Goal: Transaction & Acquisition: Purchase product/service

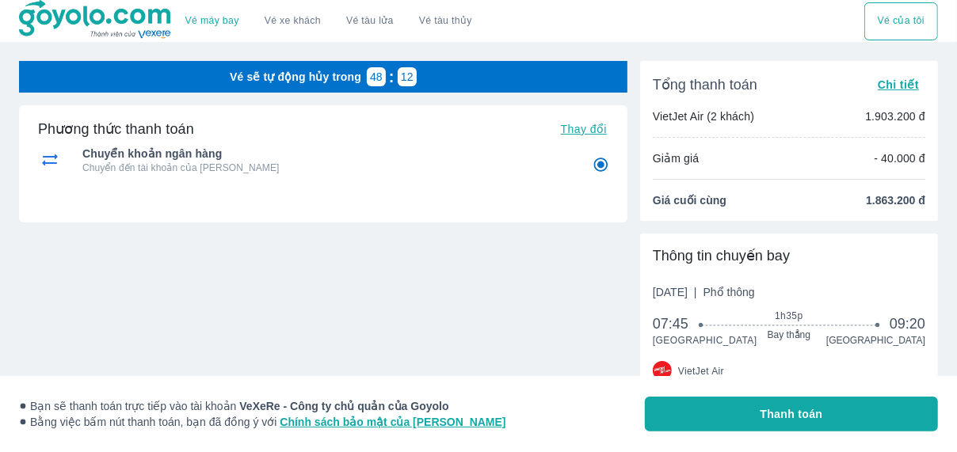
radio input "false"
click at [574, 123] on span "Thay đổi" at bounding box center [584, 129] width 46 height 13
radio input "false"
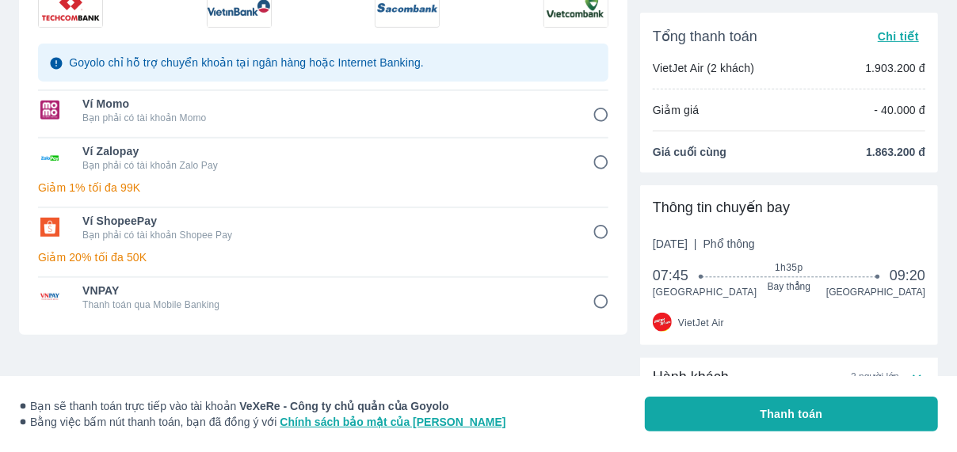
scroll to position [334, 0]
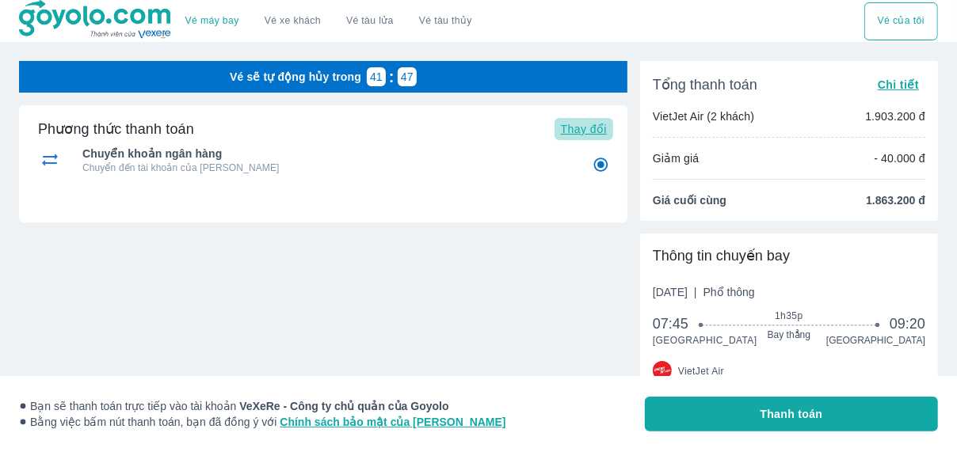
click at [590, 129] on span "Thay đổi" at bounding box center [584, 129] width 46 height 13
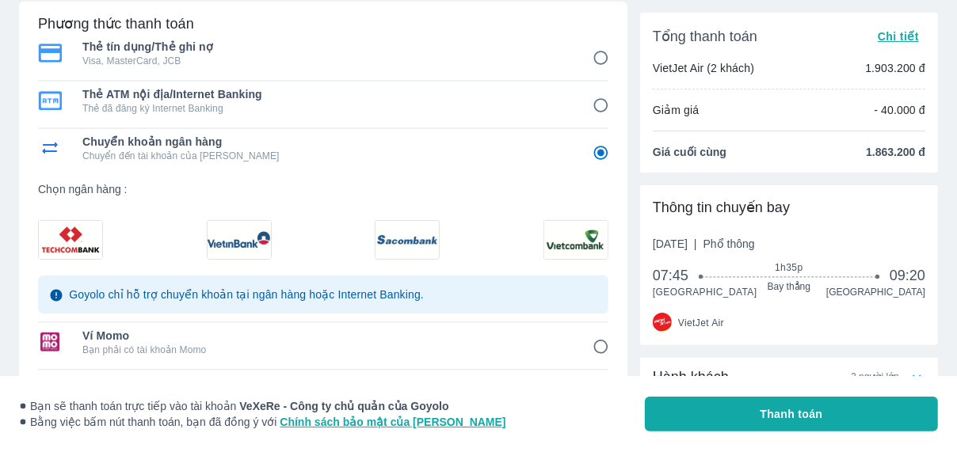
scroll to position [105, 0]
click at [67, 242] on img at bounding box center [70, 238] width 63 height 38
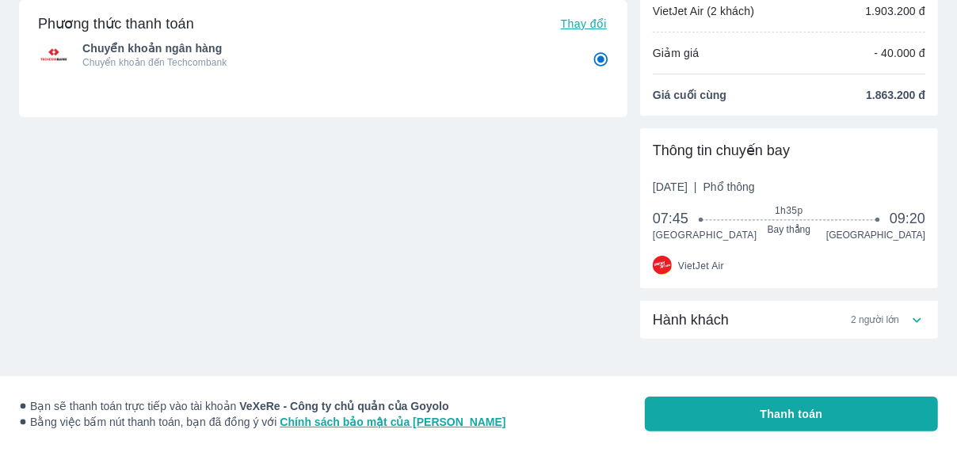
scroll to position [0, 0]
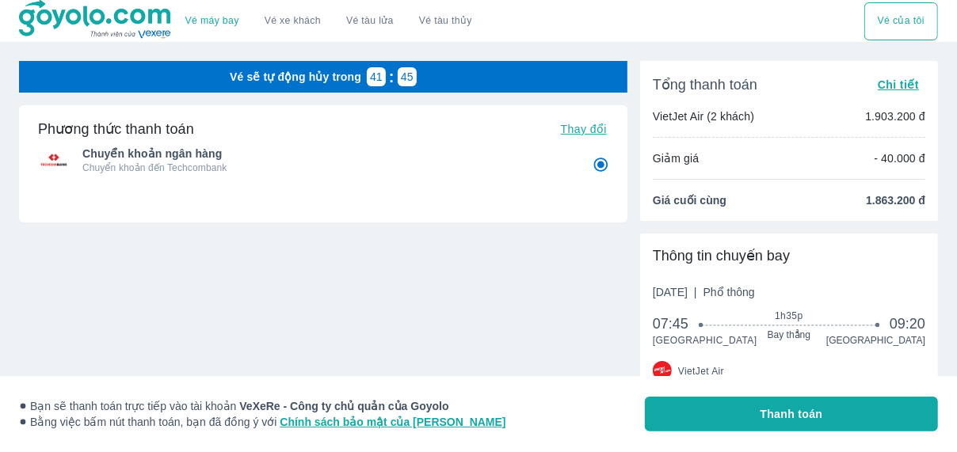
click at [720, 436] on div "Bạn sẽ thanh toán trực tiếp vào tài khoản VeXeRe - Công ty chủ quản của Goyolo …" at bounding box center [478, 414] width 919 height 76
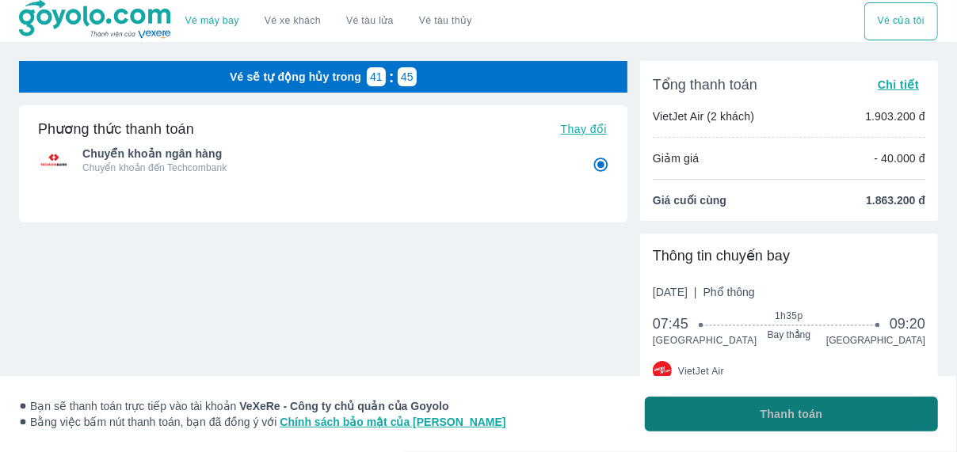
click at [725, 423] on button "Thanh toán" at bounding box center [791, 414] width 293 height 35
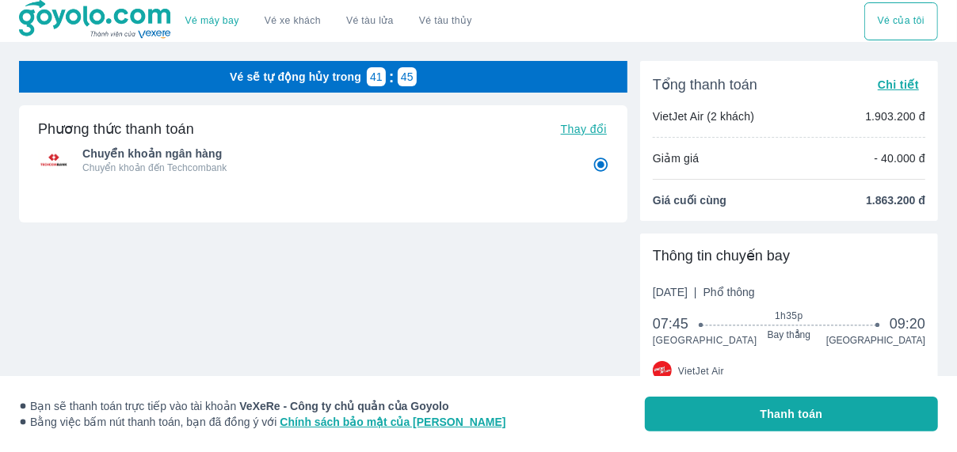
radio input "false"
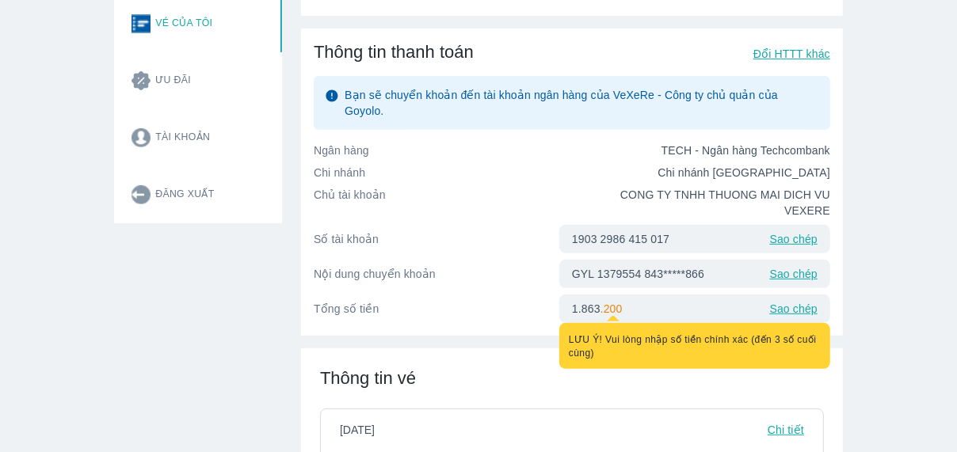
scroll to position [343, 0]
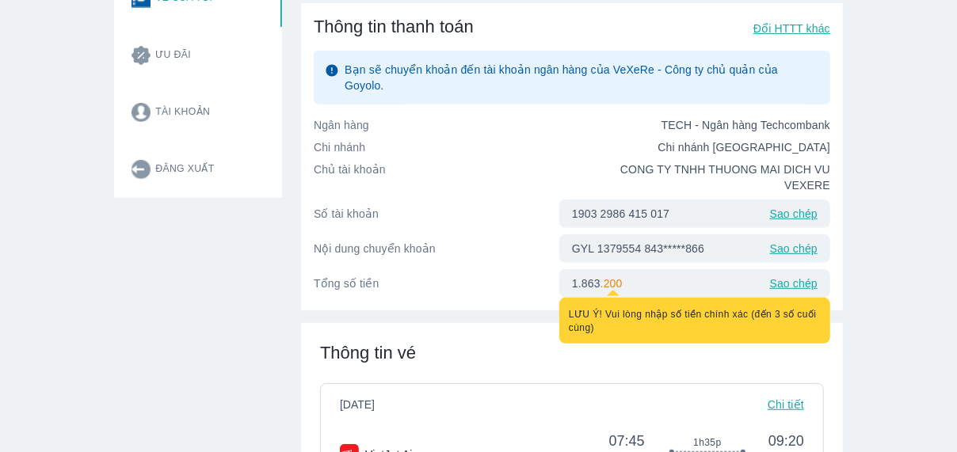
click at [782, 206] on p "Sao chép" at bounding box center [794, 214] width 48 height 16
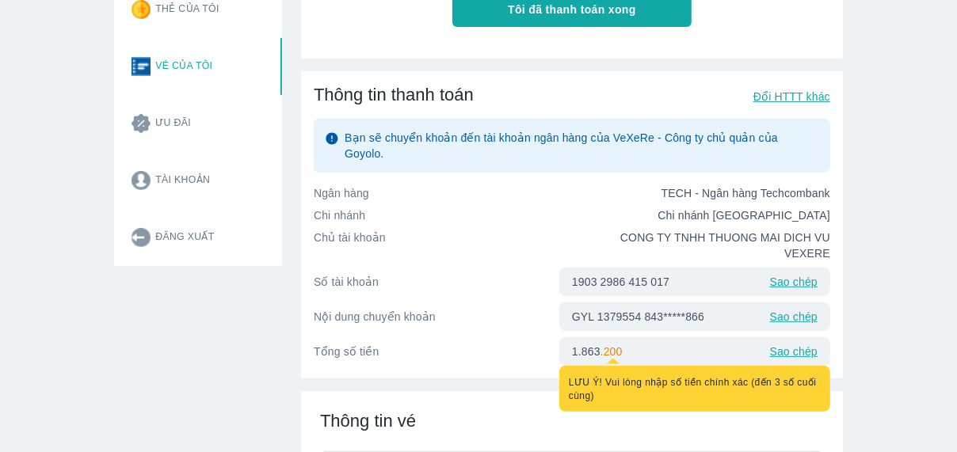
scroll to position [0, 0]
